Goal: Task Accomplishment & Management: Use online tool/utility

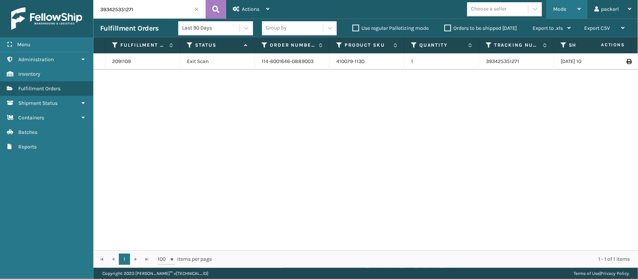
click at [562, 9] on span "Mode" at bounding box center [559, 9] width 13 height 6
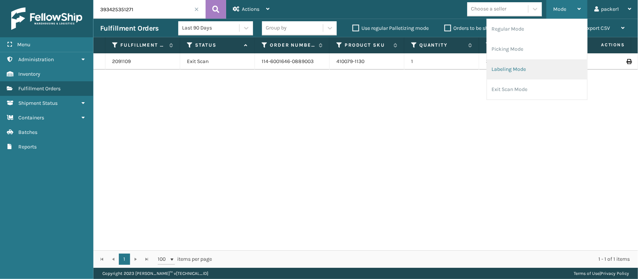
click at [533, 75] on li "Labeling Mode" at bounding box center [537, 69] width 100 height 20
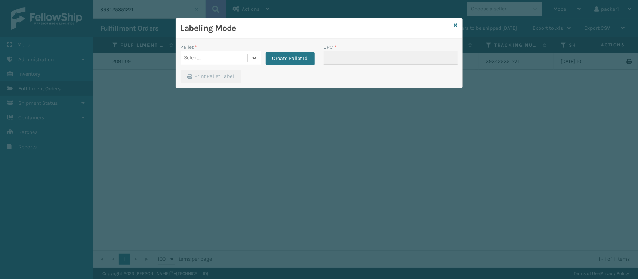
click at [199, 56] on div "Select..." at bounding box center [193, 58] width 18 height 8
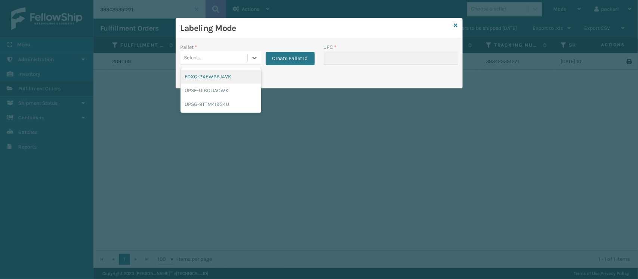
click at [213, 78] on div "FDXG-2XEWPBJ4VK" at bounding box center [220, 77] width 81 height 14
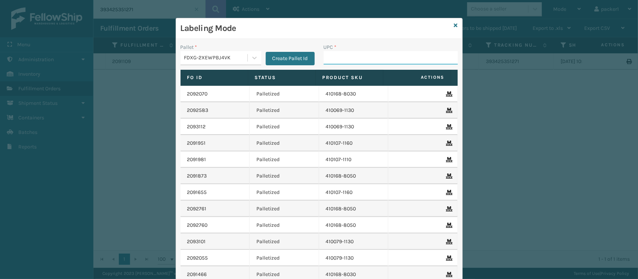
click at [354, 53] on input "UPC *" at bounding box center [390, 57] width 134 height 13
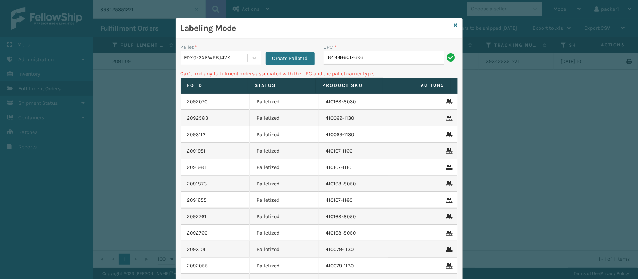
click at [240, 52] on div "FDXG-2XEWPBJ4VK" at bounding box center [213, 58] width 67 height 12
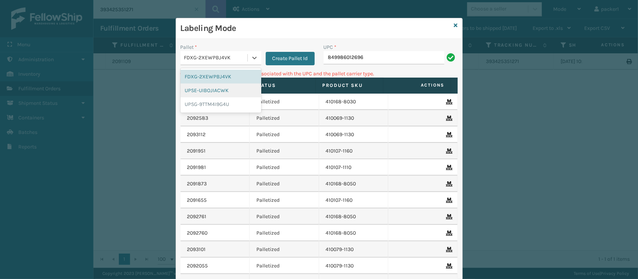
click at [192, 90] on div "UPSE-UIBOJIACWK" at bounding box center [220, 91] width 81 height 14
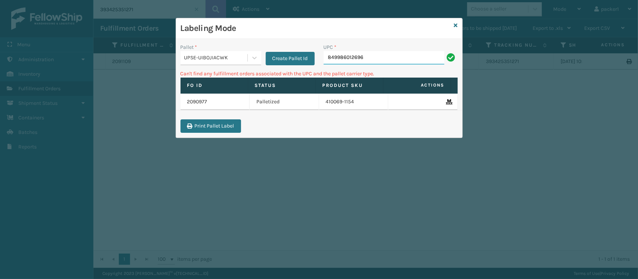
click at [388, 62] on input "849986012696" at bounding box center [383, 57] width 121 height 13
click at [229, 55] on div "UPSE-UIBOJIACWK" at bounding box center [216, 58] width 64 height 8
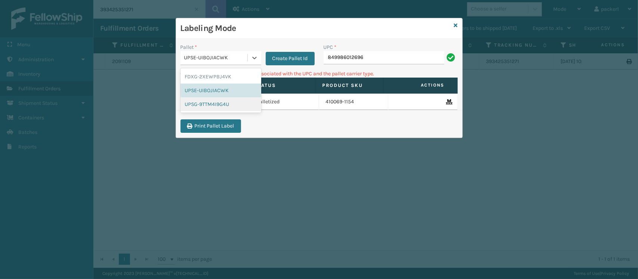
click at [227, 102] on div "UPSG-9TTM4I9G4U" at bounding box center [220, 104] width 81 height 14
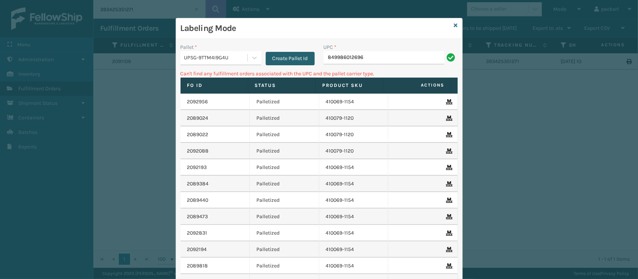
click at [303, 55] on button "Create Pallet Id" at bounding box center [290, 58] width 49 height 13
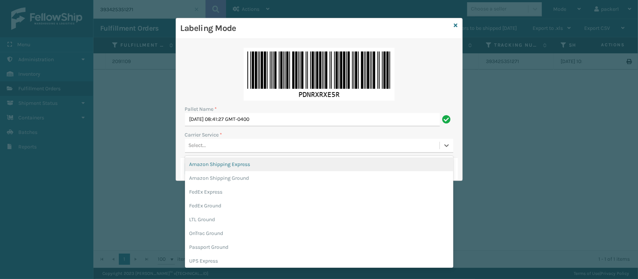
click at [216, 139] on div "Select..." at bounding box center [319, 146] width 268 height 14
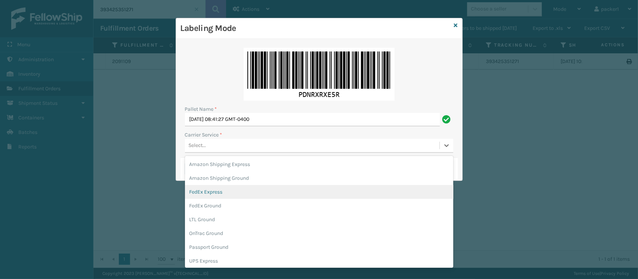
click at [204, 191] on div "FedEx Express" at bounding box center [319, 192] width 268 height 14
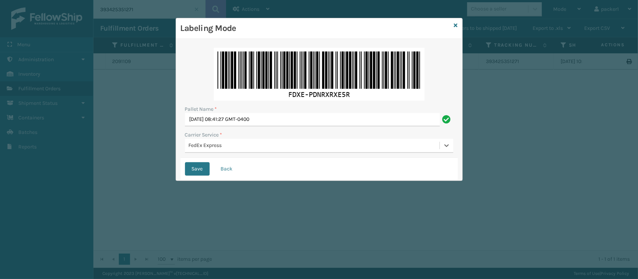
click at [202, 180] on div "Labeling Mode Pallet Name * [DATE] 08:41:27 GMT-0400 Carrier Service * option F…" at bounding box center [319, 139] width 638 height 279
click at [202, 180] on div "Save Back" at bounding box center [318, 169] width 277 height 22
click at [200, 173] on button "Save" at bounding box center [197, 168] width 25 height 13
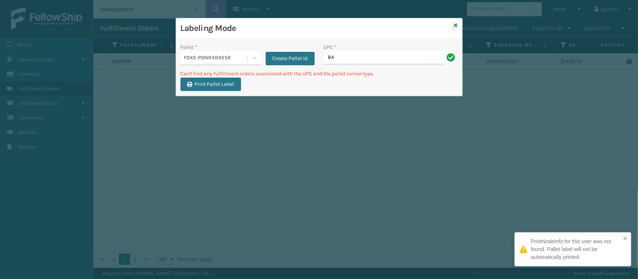
type input "8"
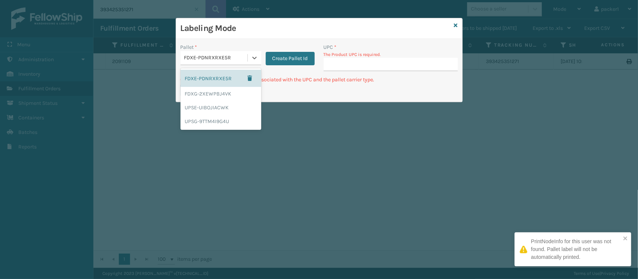
click at [196, 60] on div "FDXE-PDNRXRXE5R" at bounding box center [216, 58] width 64 height 8
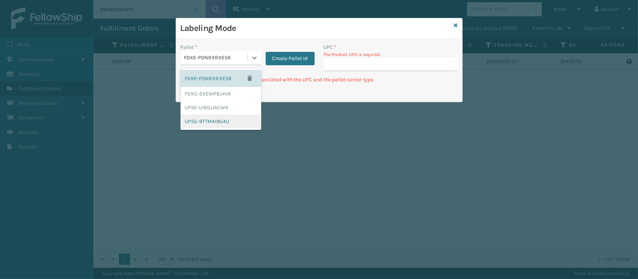
click at [212, 122] on div "UPSG-9TTM4I9G4U" at bounding box center [220, 122] width 81 height 14
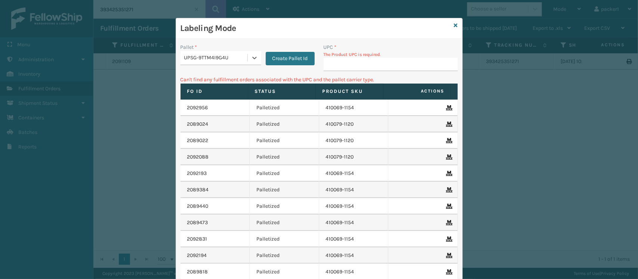
type input "849986012696"
click at [339, 72] on div "UPC * The Product UPC is required." at bounding box center [390, 59] width 143 height 32
click at [340, 66] on input "UPC *" at bounding box center [390, 64] width 134 height 13
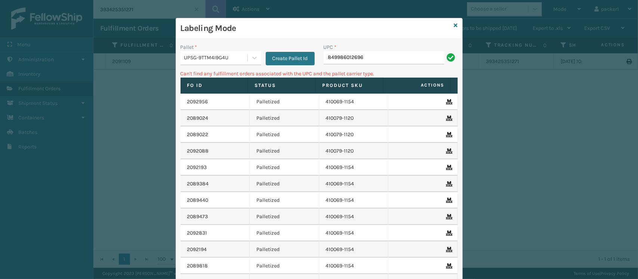
click at [199, 67] on div "Pallet * UPSG-9TTM4I9G4U Create Pallet Id" at bounding box center [247, 56] width 143 height 27
click at [207, 57] on div "UPSG-9TTM4I9G4U" at bounding box center [216, 58] width 64 height 8
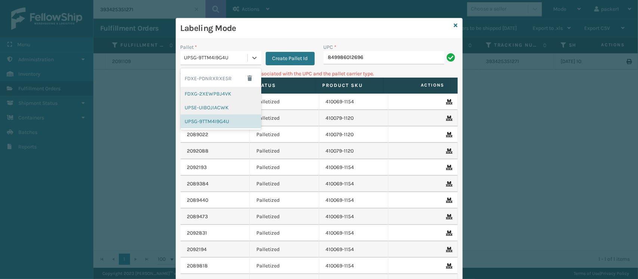
click at [209, 101] on div "UPSE-UIBOJIACWK" at bounding box center [220, 108] width 81 height 14
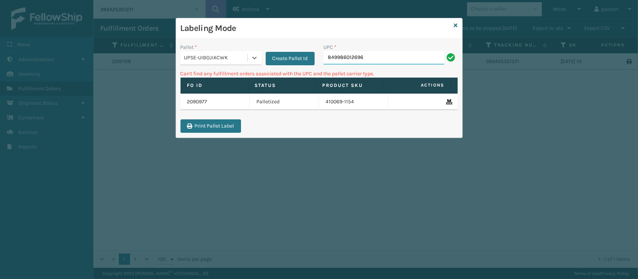
click at [408, 55] on input "849986012696" at bounding box center [383, 57] width 121 height 13
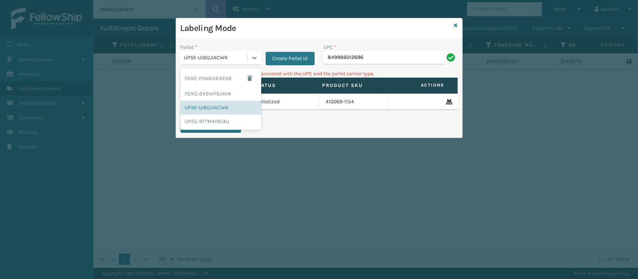
click at [213, 51] on div "UPSE-UIBOJIACWK" at bounding box center [220, 58] width 81 height 14
click at [206, 97] on div "FDXG-2XEWPBJ4VK" at bounding box center [220, 94] width 81 height 14
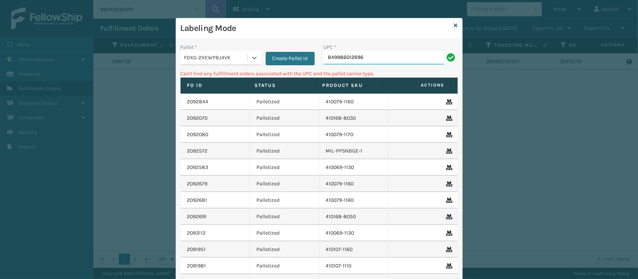
click at [395, 59] on input "849986012696" at bounding box center [383, 57] width 121 height 13
type input "8"
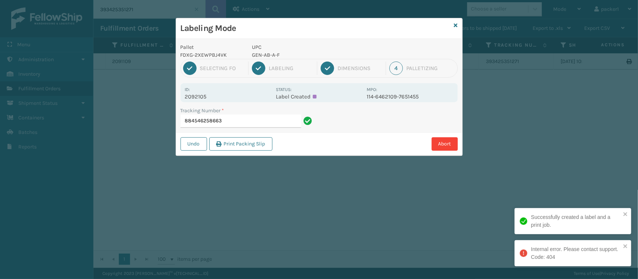
type input "884546258663"
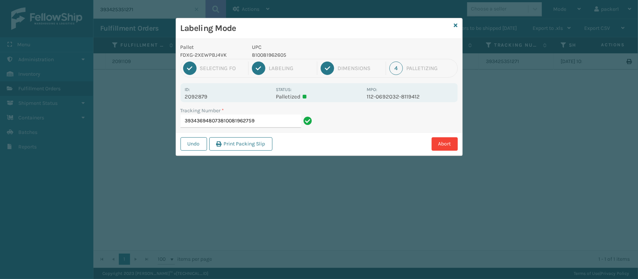
type input "393436948073810081962759"
